Goal: Information Seeking & Learning: Learn about a topic

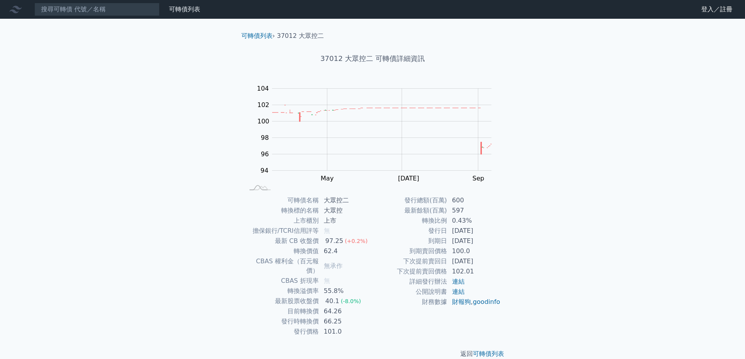
click at [195, 232] on div "可轉債列表 財務數據 可轉債列表 財務數據 登入／註冊 登入／註冊 可轉債列表 › 37012 大眾控二 37012 大眾控二 可轉債詳細資訊 Zoom Ou…" at bounding box center [372, 185] width 745 height 371
click at [165, 146] on div "可轉債列表 財務數據 可轉債列表 財務數據 登入／註冊 登入／註冊 可轉債列表 › 37012 大眾控二 37012 大眾控二 可轉債詳細資訊 Zoom Ou…" at bounding box center [372, 185] width 745 height 371
click at [201, 276] on div "可轉債列表 財務數據 可轉債列表 財務數據 登入／註冊 登入／註冊 可轉債列表 › 37012 大眾控二 37012 大眾控二 可轉債詳細資訊 Zoom Ou…" at bounding box center [372, 185] width 745 height 371
click at [596, 192] on div "可轉債列表 財務數據 可轉債列表 財務數據 登入／註冊 登入／註冊 可轉債列表 › 37012 大眾控二 37012 大眾控二 可轉債詳細資訊 Zoom Ou…" at bounding box center [372, 185] width 745 height 371
click at [631, 215] on div "可轉債列表 財務數據 可轉債列表 財務數據 登入／註冊 登入／註冊 可轉債列表 › 37012 大眾控二 37012 大眾控二 可轉債詳細資訊 Zoom Ou…" at bounding box center [372, 185] width 745 height 371
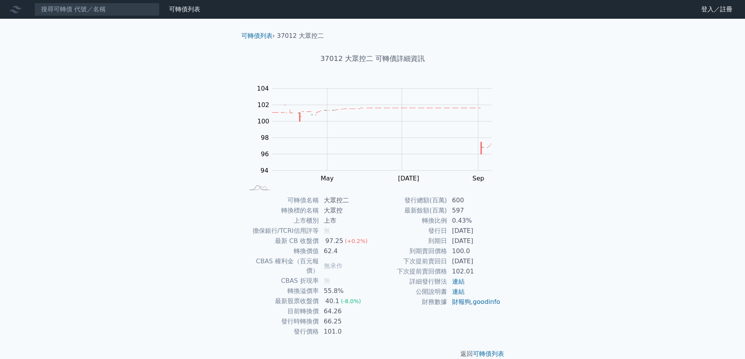
scroll to position [3, 0]
click at [485, 210] on td "0" at bounding box center [474, 211] width 54 height 10
click at [260, 35] on link "可轉債列表" at bounding box center [256, 35] width 31 height 7
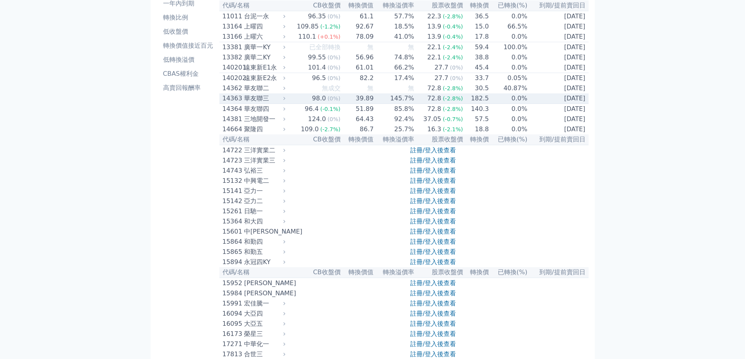
scroll to position [78, 0]
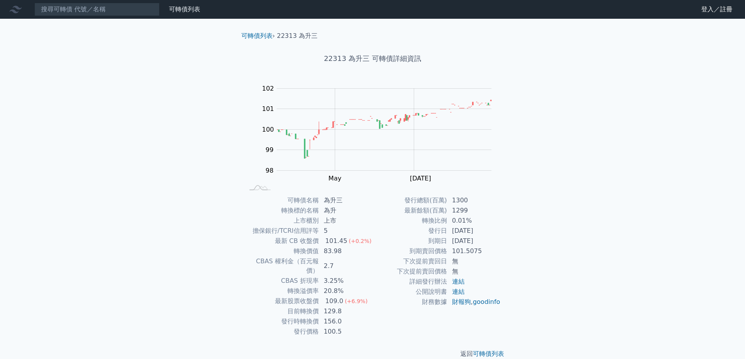
click at [602, 276] on div "可轉債列表 財務數據 可轉債列表 財務數據 登入／註冊 登入／註冊 可轉債列表 › 22313 為升三 22313 為升三 可轉債詳細資訊 Zoom Out …" at bounding box center [372, 185] width 745 height 371
click at [574, 263] on div "可轉債列表 財務數據 可轉債列表 財務數據 登入／註冊 登入／註冊 可轉債列表 › 22313 為升三 22313 為升三 可轉債詳細資訊 Zoom Out …" at bounding box center [372, 185] width 745 height 371
